Goal: Information Seeking & Learning: Check status

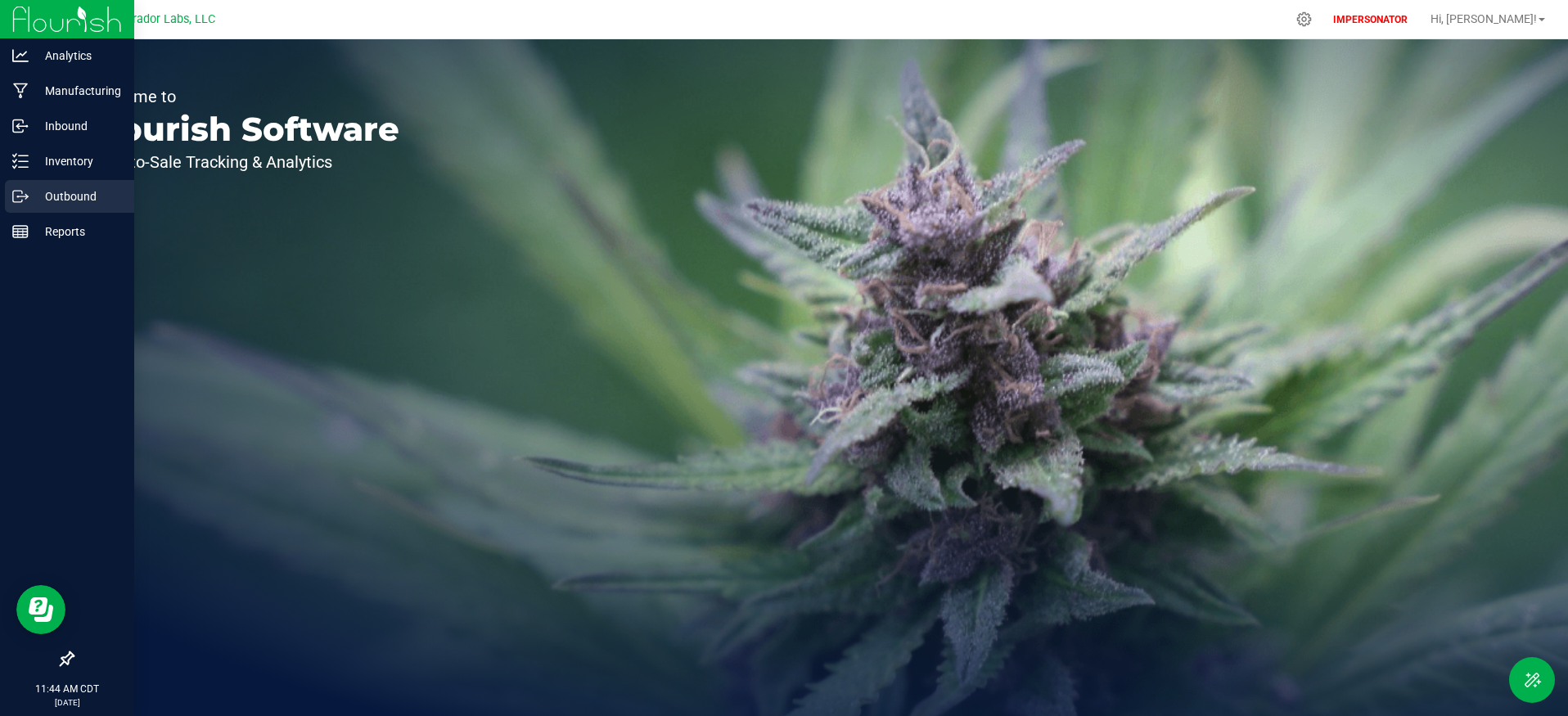
click at [23, 195] on icon at bounding box center [20, 196] width 16 height 16
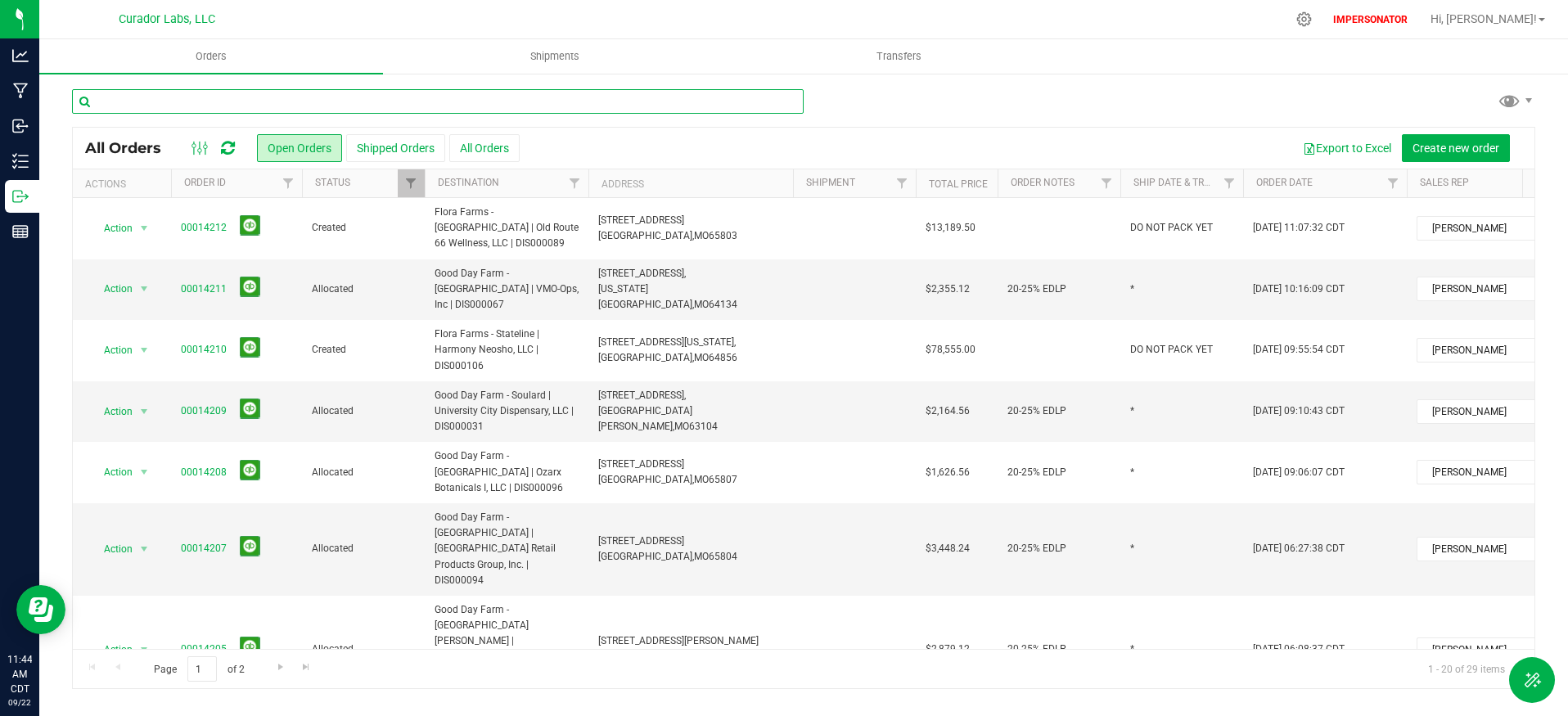
click at [378, 101] on input "text" at bounding box center [437, 102] width 731 height 24
paste input "00013815"
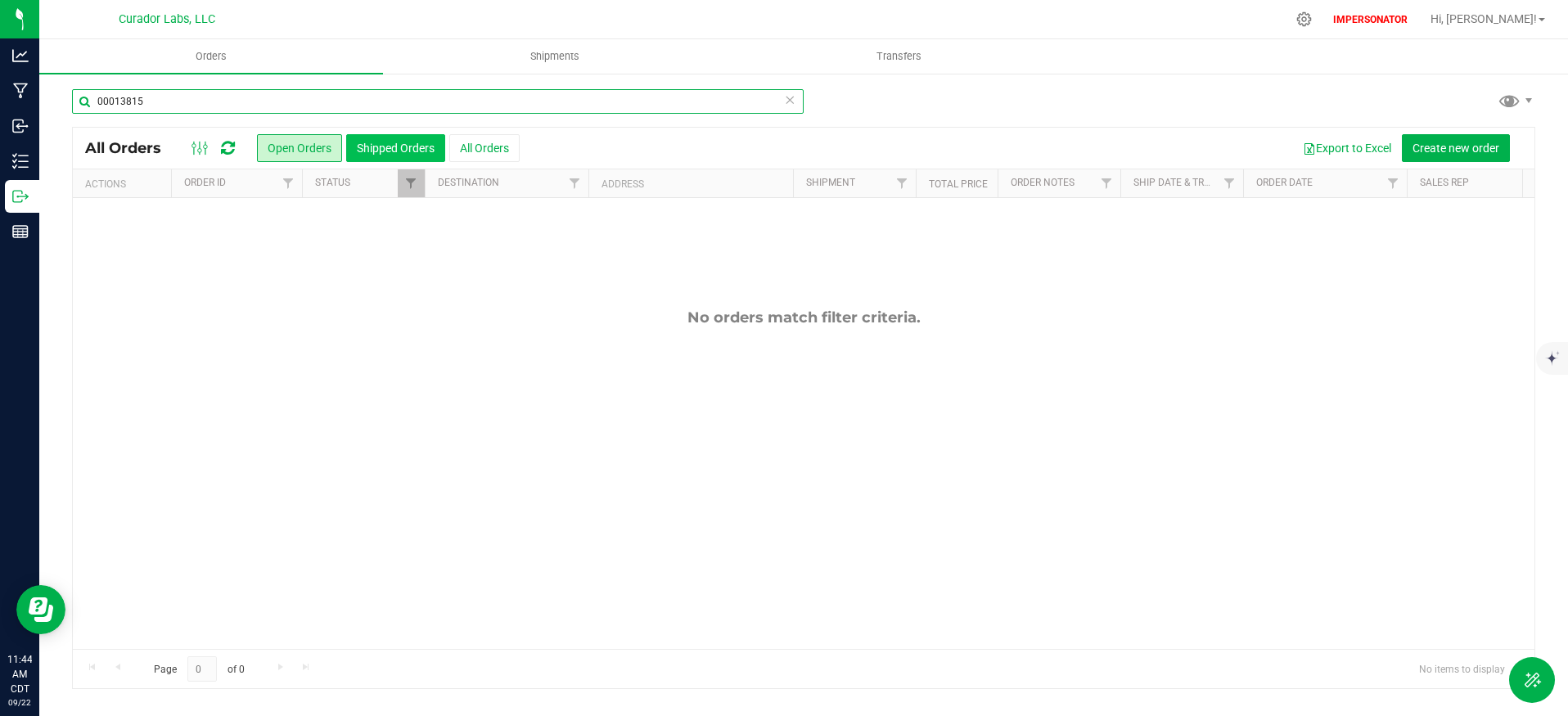
type input "00013815"
click at [404, 151] on button "Shipped Orders" at bounding box center [395, 148] width 99 height 28
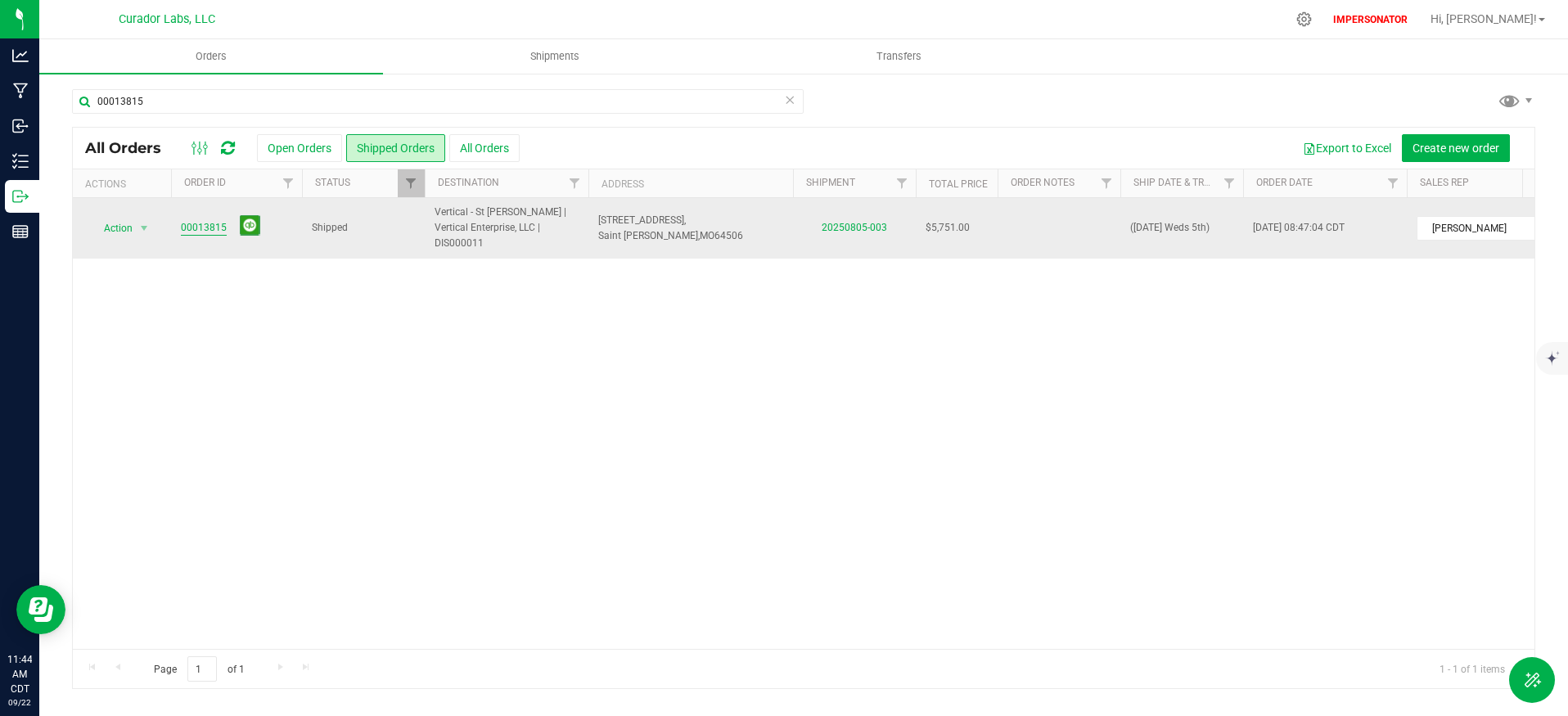
click at [196, 220] on link "00013815" at bounding box center [204, 228] width 46 height 15
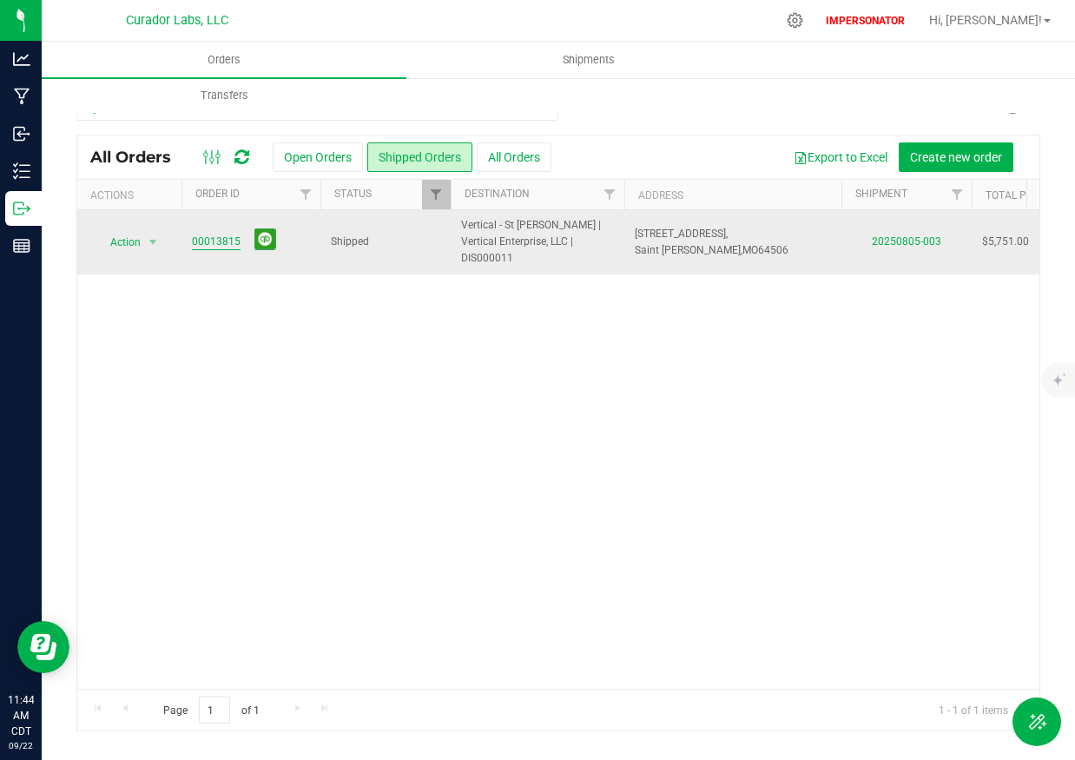
click at [223, 236] on link "00013815" at bounding box center [216, 242] width 49 height 16
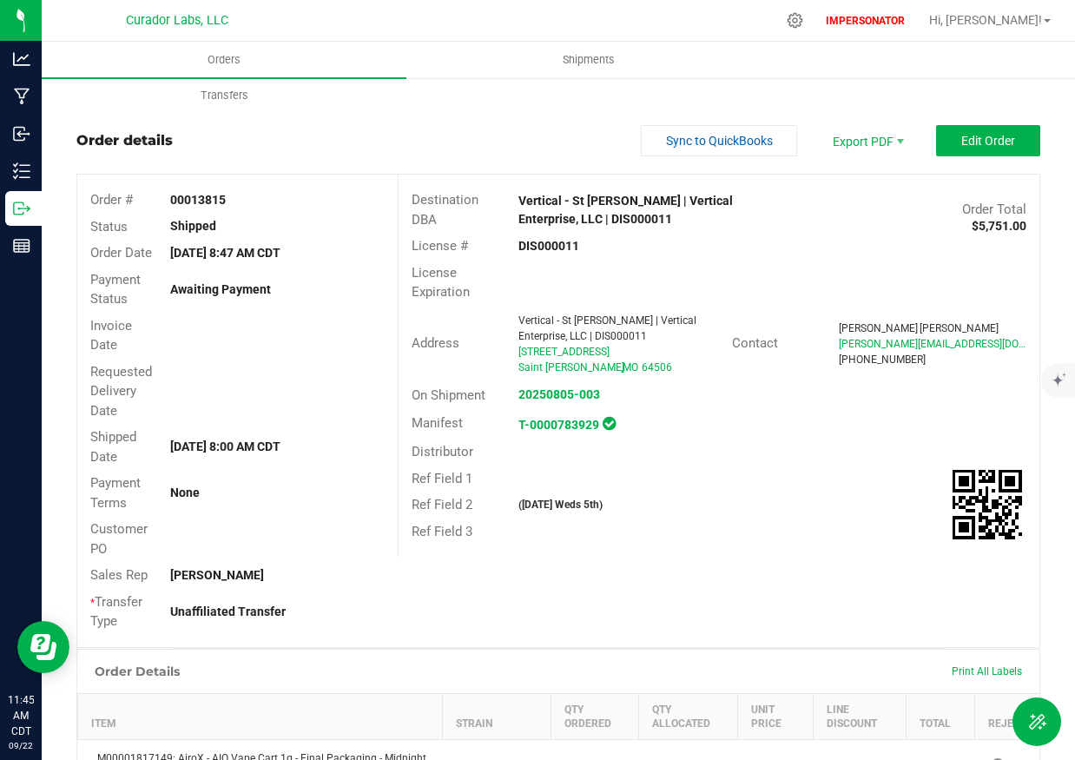
click at [1074, 315] on html "Analytics Manufacturing Inbound Inventory Outbound Reports 11:45 AM CDT [DATE] …" at bounding box center [537, 380] width 1075 height 760
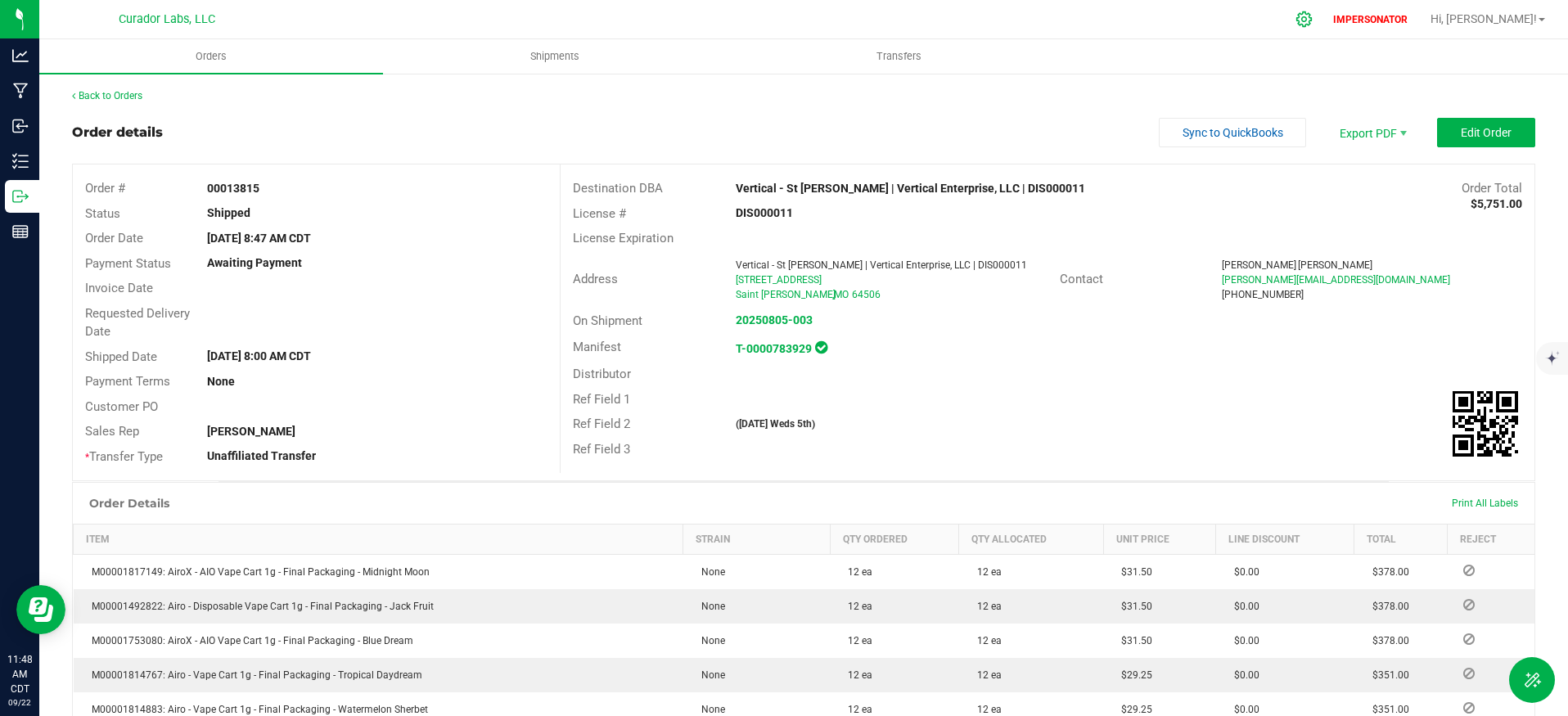
click at [1313, 25] on icon at bounding box center [1303, 19] width 17 height 17
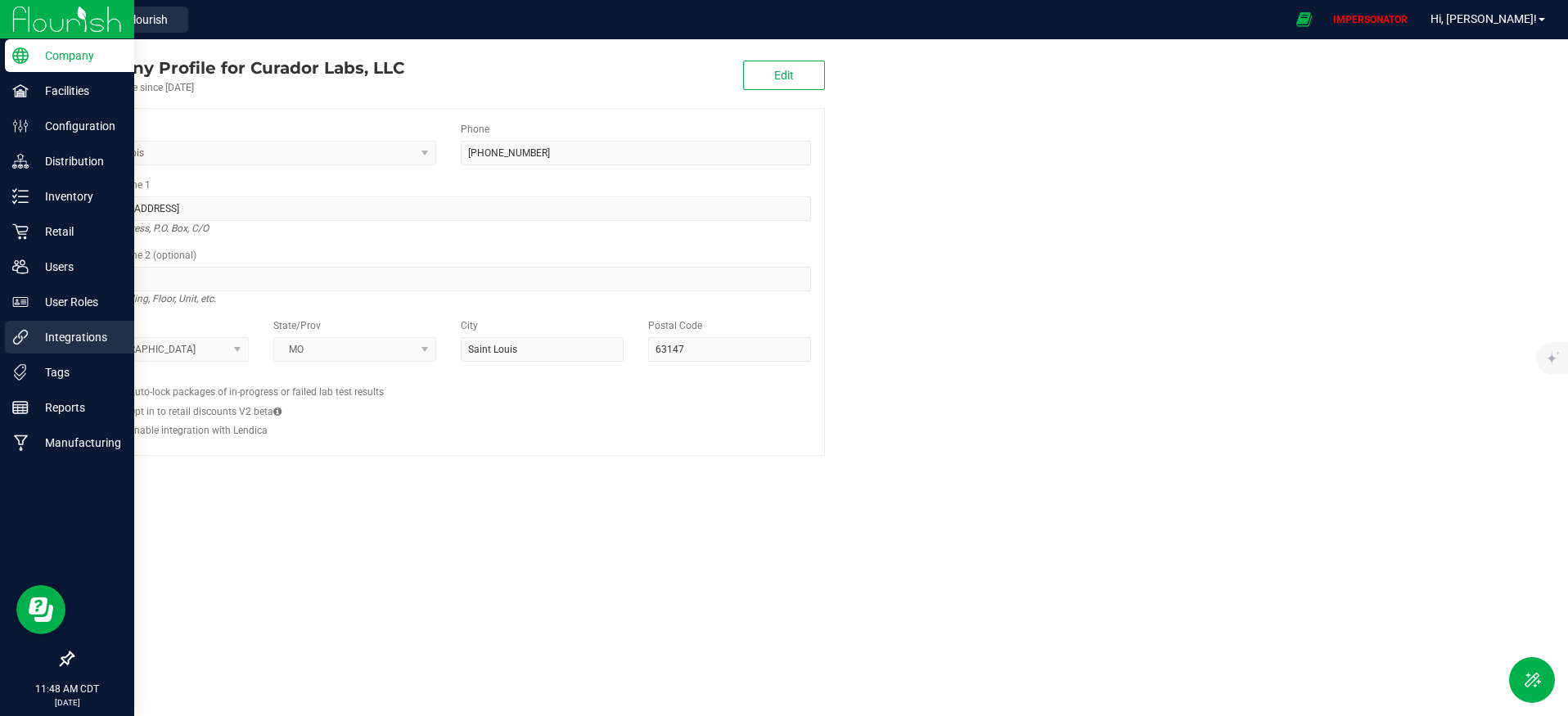
click at [82, 327] on p "Integrations" at bounding box center [77, 336] width 98 height 20
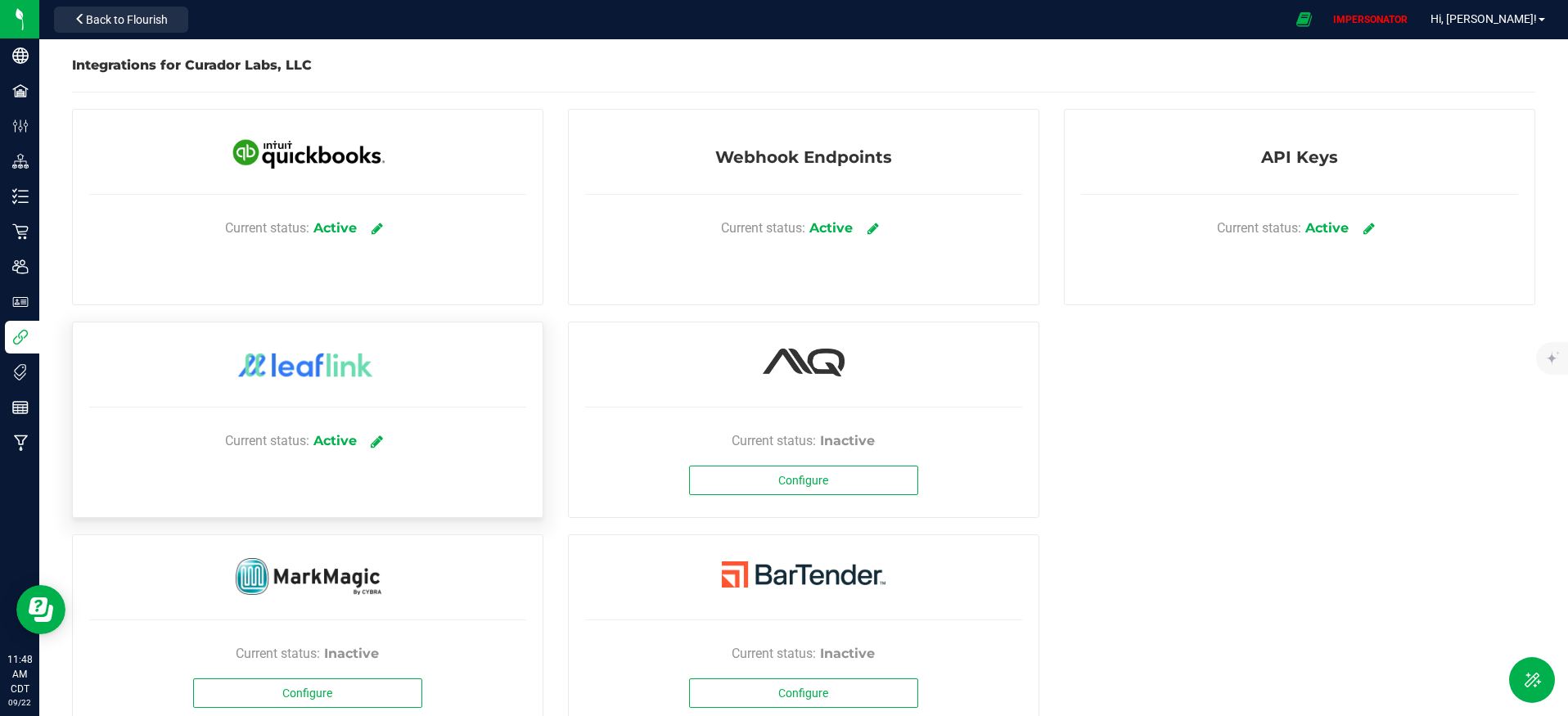
click at [380, 442] on icon at bounding box center [377, 441] width 12 height 15
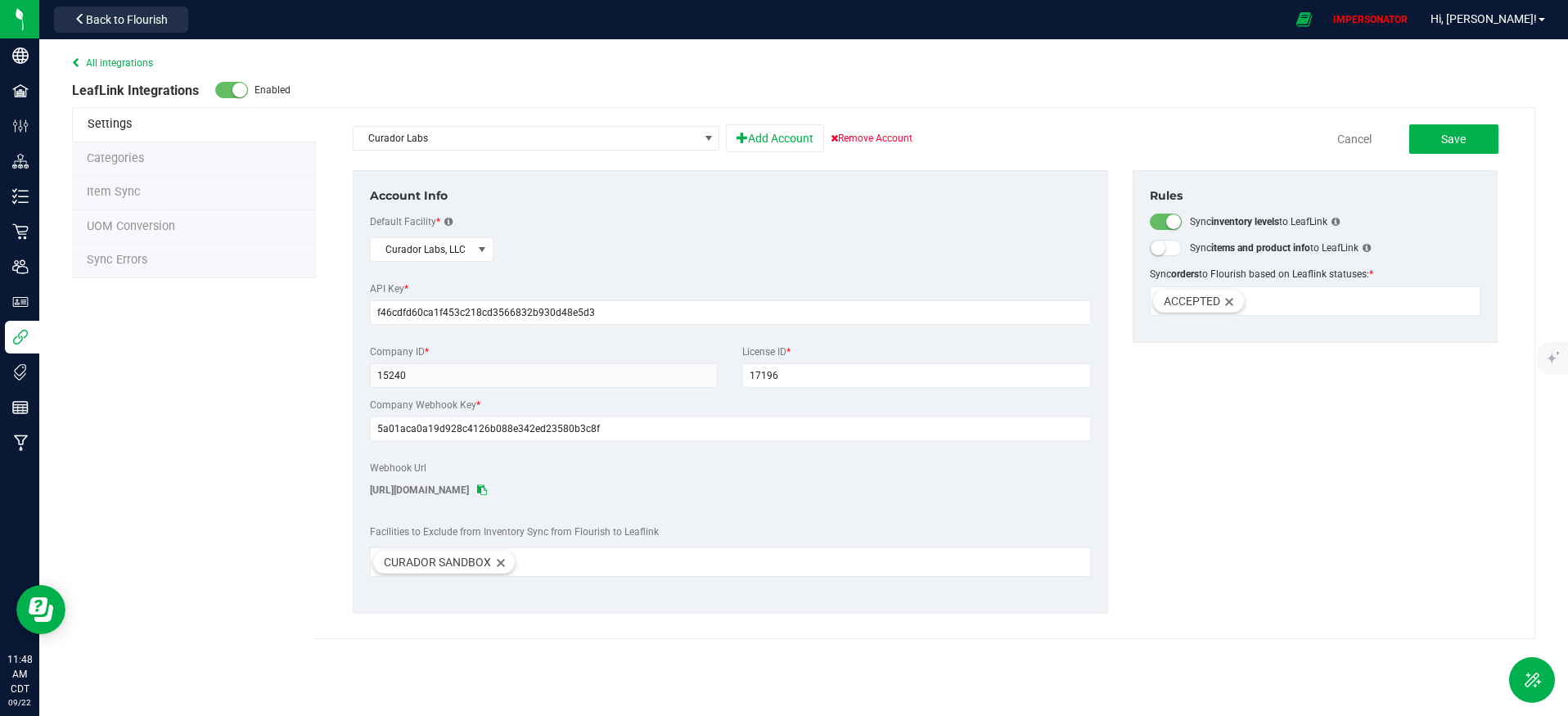
click at [129, 266] on span "Sync Errors" at bounding box center [117, 259] width 60 height 14
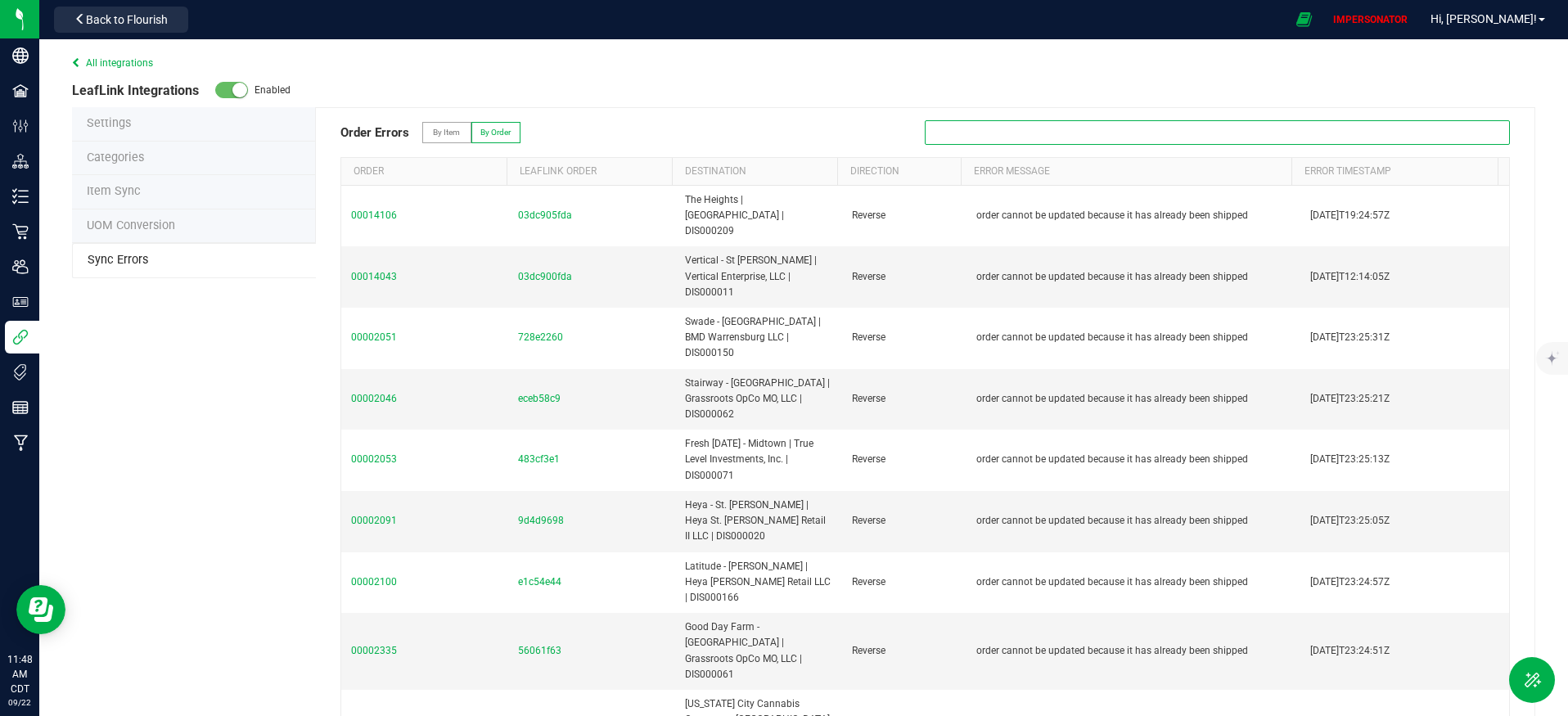
click at [1074, 134] on input "text" at bounding box center [1217, 133] width 585 height 24
paste input "03dc879fda"
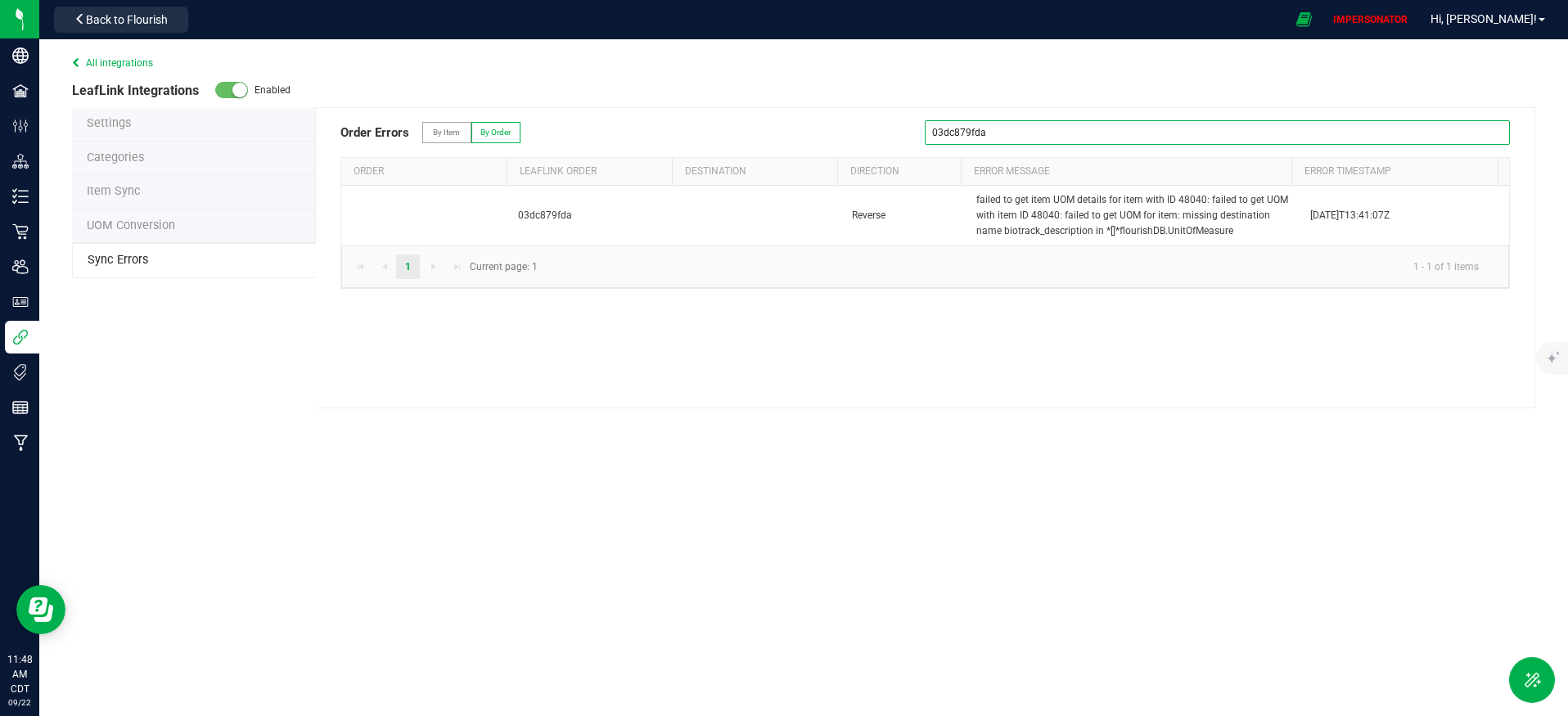
type input "03dc879fda"
drag, startPoint x: 819, startPoint y: 393, endPoint x: 847, endPoint y: 499, distance: 109.6
click at [819, 394] on div "Order Errors By Item By Order 03dc879fda Order Leaflink Order Destination Direc…" at bounding box center [925, 258] width 1219 height 301
